Goal: Task Accomplishment & Management: Use online tool/utility

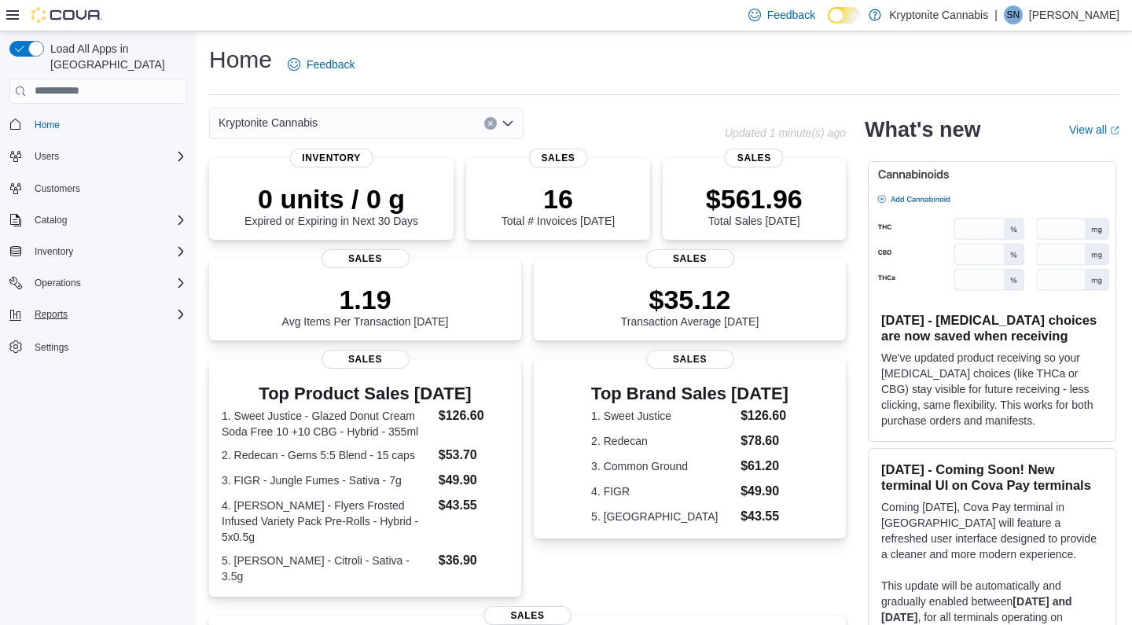
click at [81, 305] on div "Reports" at bounding box center [107, 314] width 159 height 19
click at [101, 371] on div "Reports" at bounding box center [104, 380] width 165 height 19
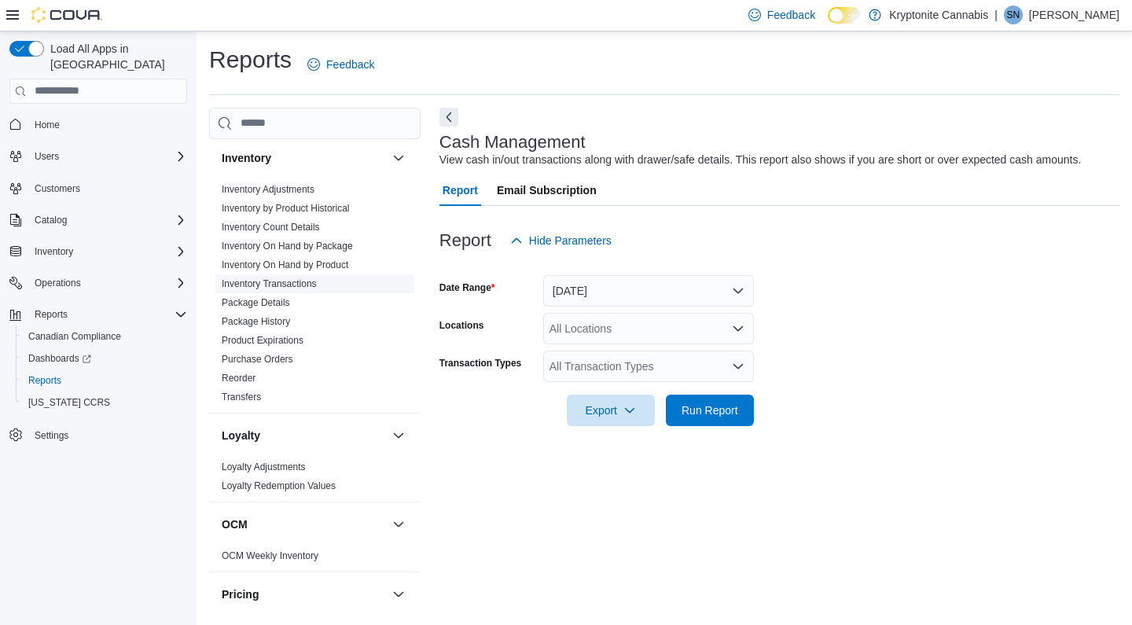
scroll to position [410, 0]
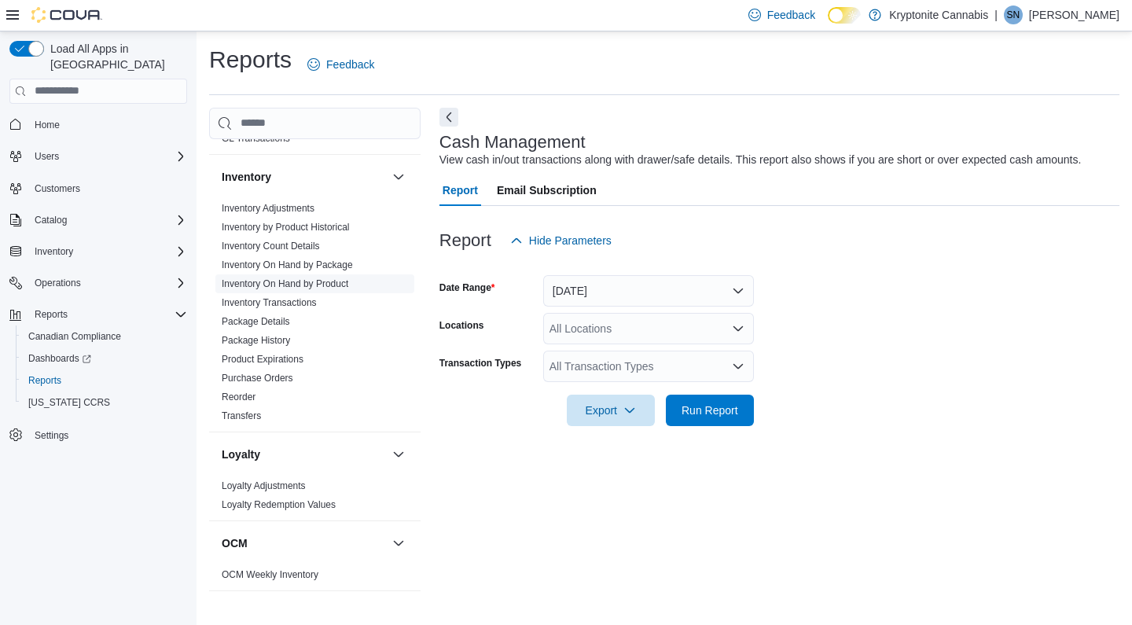
click at [329, 286] on link "Inventory On Hand by Product" at bounding box center [285, 283] width 127 height 11
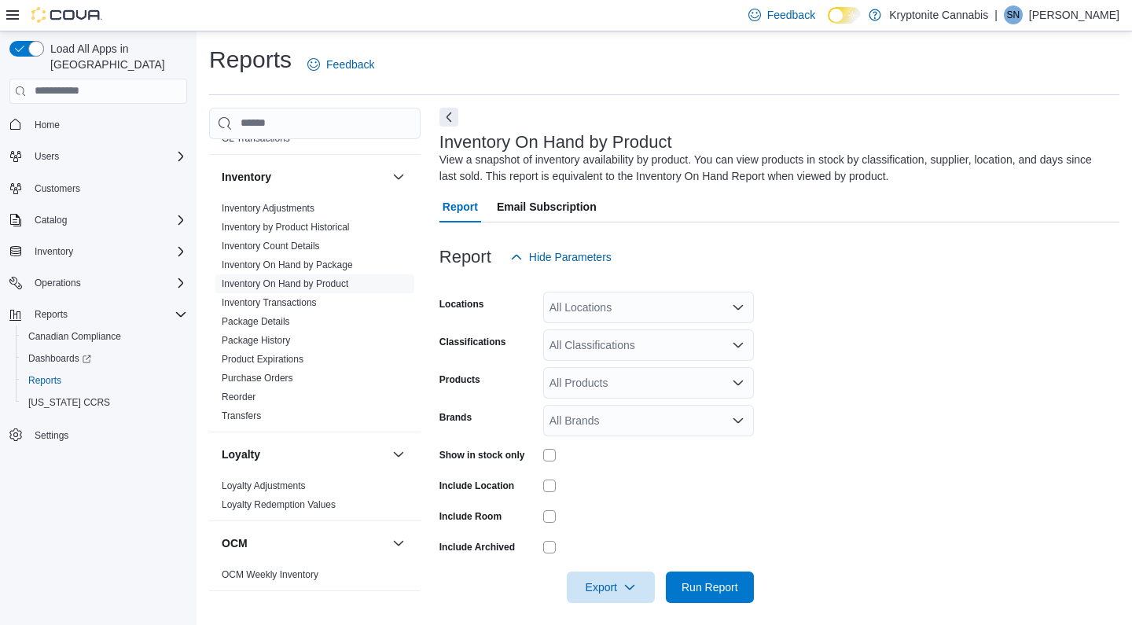
scroll to position [9, 0]
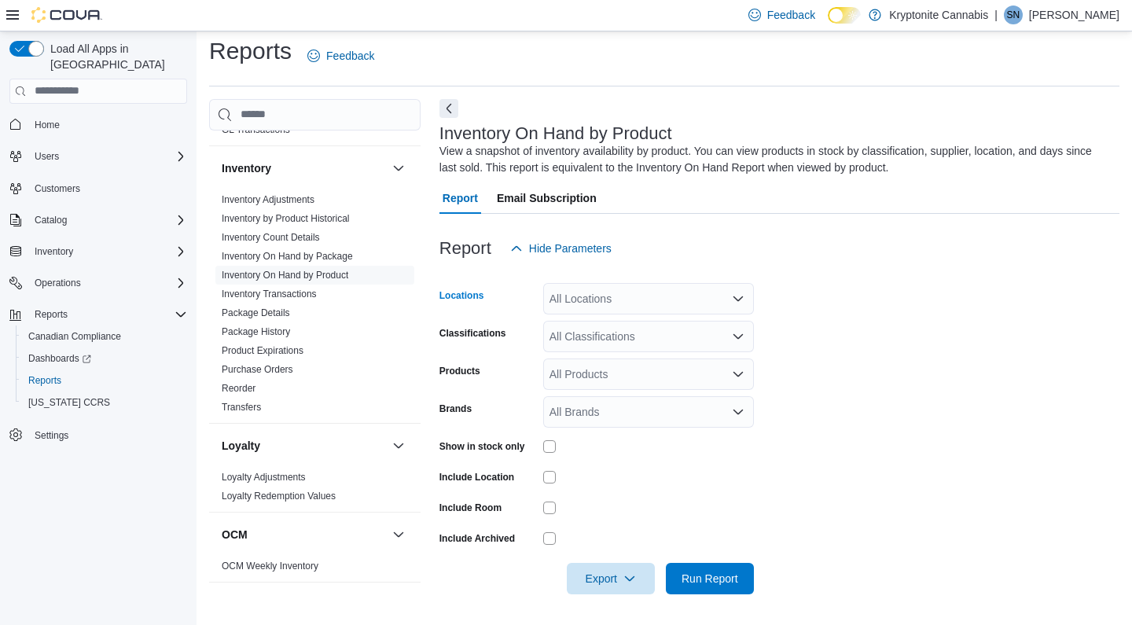
click at [634, 307] on div "All Locations" at bounding box center [648, 298] width 211 height 31
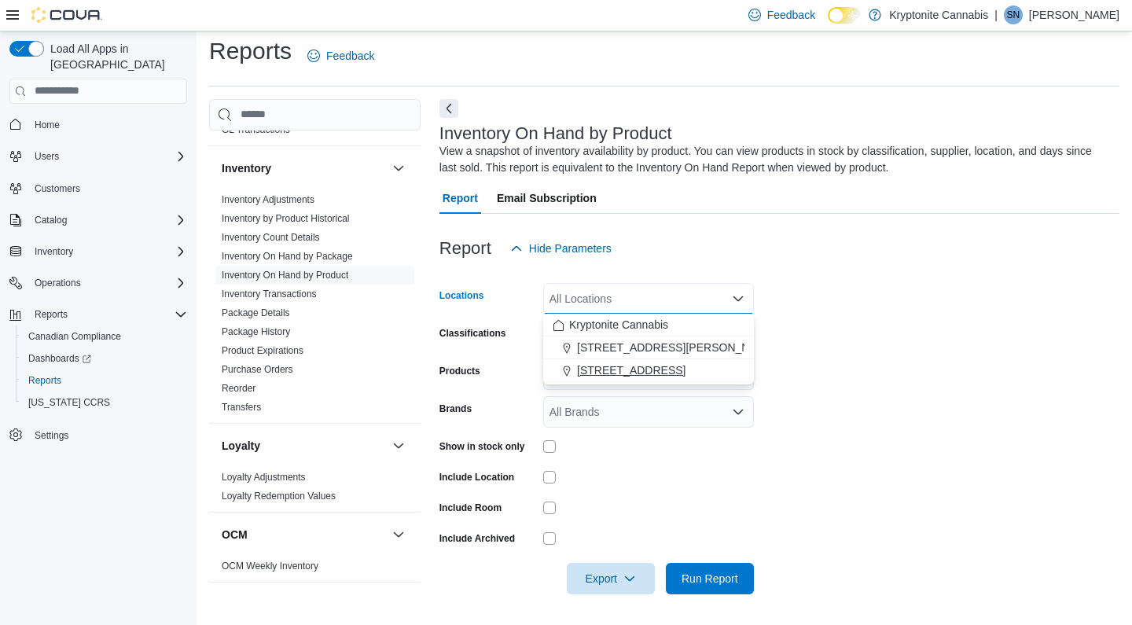
click at [645, 375] on span "555 Rossland Road E Unit D" at bounding box center [631, 370] width 108 height 16
click at [797, 307] on form "Locations 555 Rossland Road E Unit D Combo box. Selected. 555 Rossland Road E U…" at bounding box center [779, 429] width 680 height 330
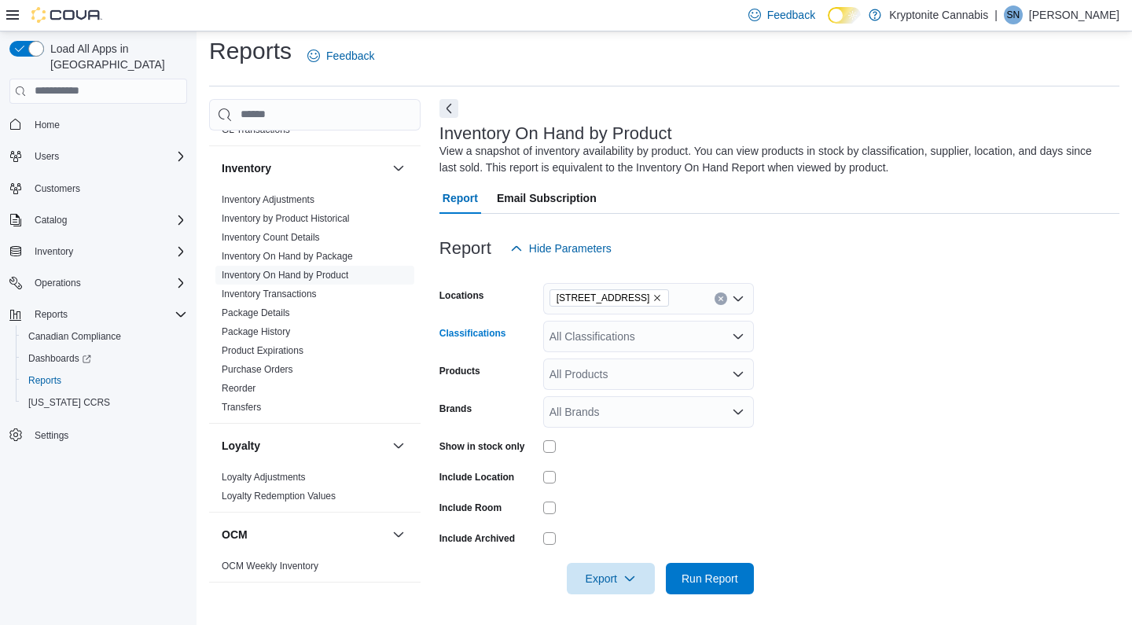
click at [595, 335] on div "All Classifications" at bounding box center [648, 336] width 211 height 31
click at [798, 270] on div at bounding box center [779, 273] width 680 height 19
click at [606, 380] on div "All Products" at bounding box center [648, 373] width 211 height 31
click at [834, 350] on form "Locations 555 Rossland Road E Unit D Classifications All Classifications Produc…" at bounding box center [779, 429] width 680 height 330
click at [595, 575] on span "Export" at bounding box center [610, 577] width 69 height 31
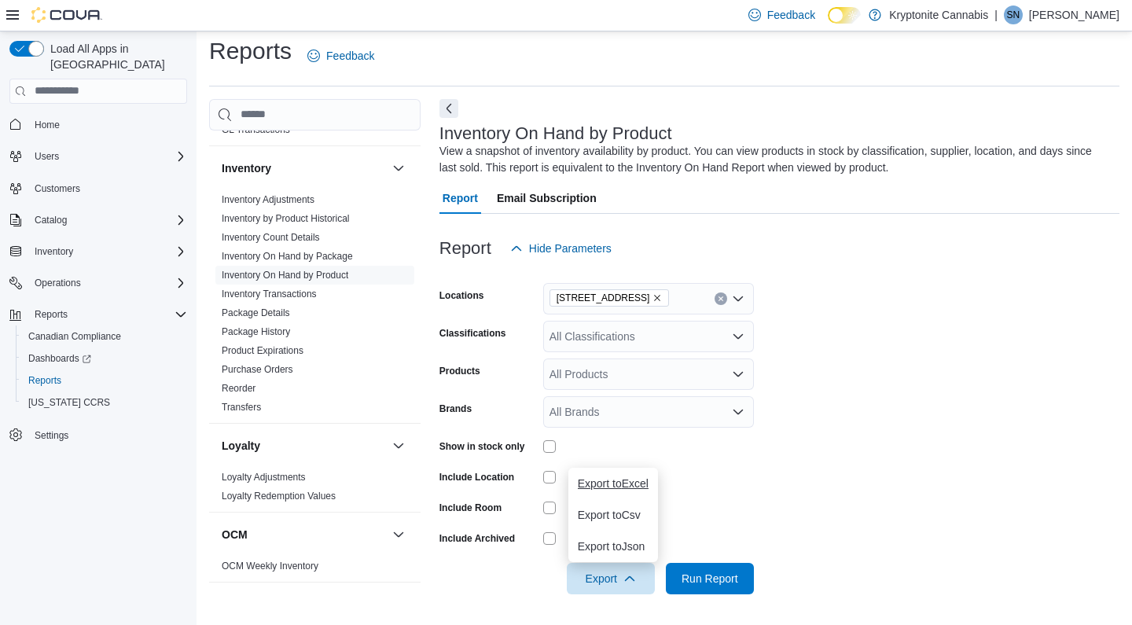
click at [642, 489] on span "Export to Excel" at bounding box center [613, 483] width 71 height 13
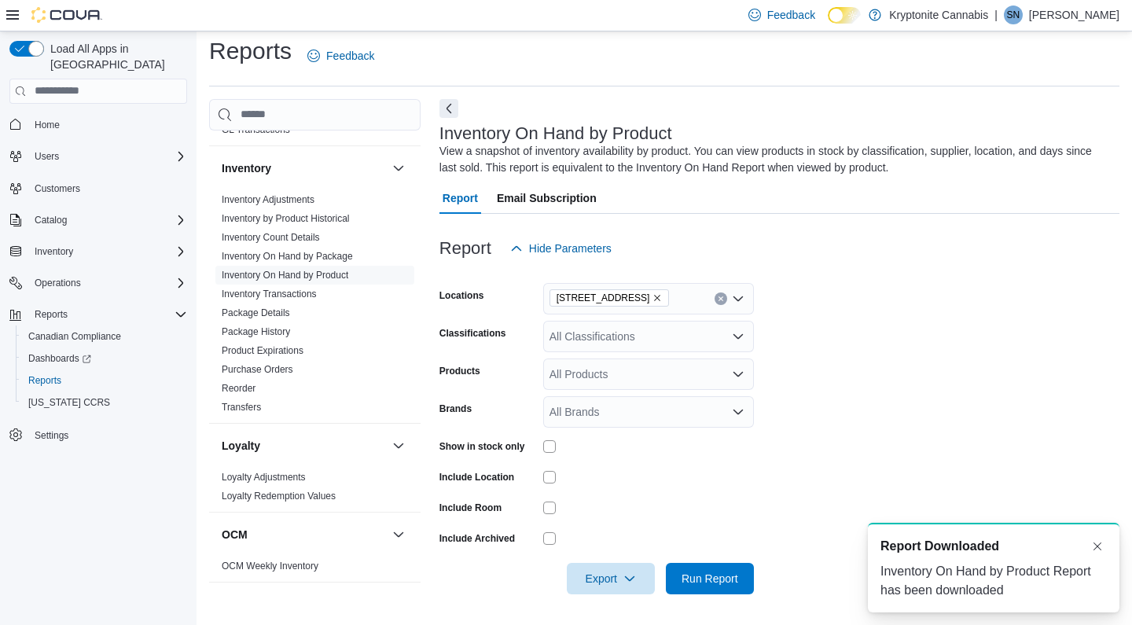
scroll to position [0, 0]
